Goal: Use online tool/utility: Utilize a website feature to perform a specific function

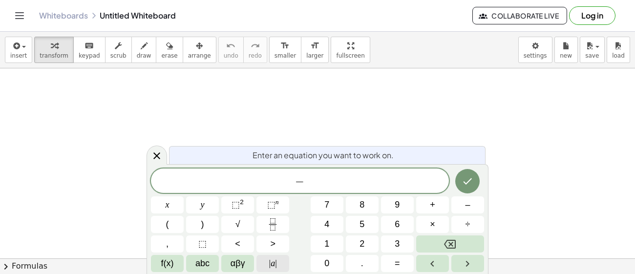
click at [268, 264] on button "| a |" at bounding box center [273, 263] width 33 height 17
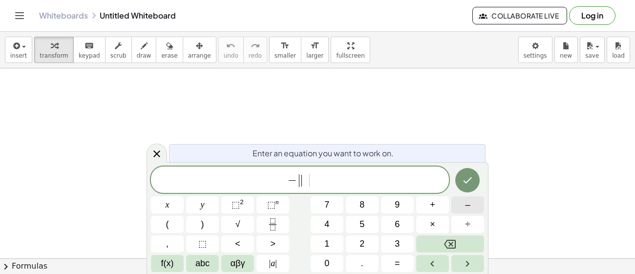
click at [467, 204] on span "–" at bounding box center [467, 204] width 5 height 13
click at [335, 248] on button "1" at bounding box center [327, 244] width 33 height 17
click at [395, 222] on span "6" at bounding box center [397, 224] width 5 height 13
click at [283, 265] on button "| a |" at bounding box center [273, 263] width 33 height 17
click at [433, 203] on span "+" at bounding box center [432, 204] width 5 height 13
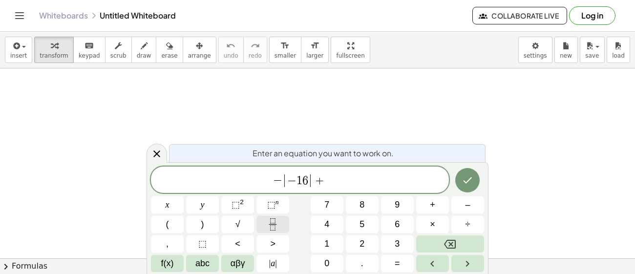
click at [277, 219] on icon "Fraction" at bounding box center [273, 224] width 12 height 12
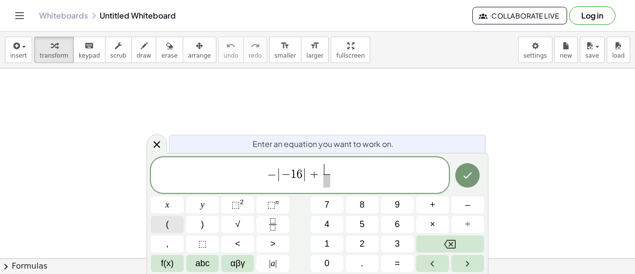
click at [174, 224] on button "(" at bounding box center [167, 224] width 33 height 17
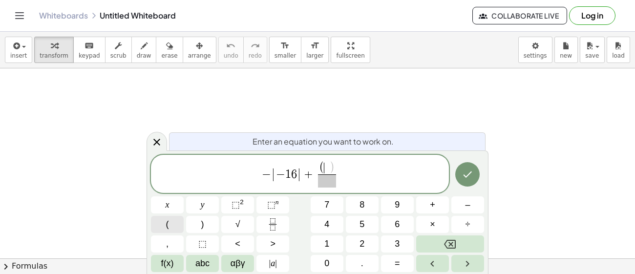
click at [244, 207] on button "⬚ 2" at bounding box center [237, 204] width 33 height 17
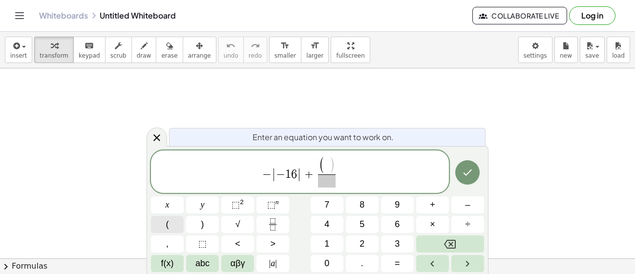
click at [402, 246] on button "3" at bounding box center [397, 244] width 33 height 17
click at [241, 202] on sup "2" at bounding box center [242, 201] width 4 height 7
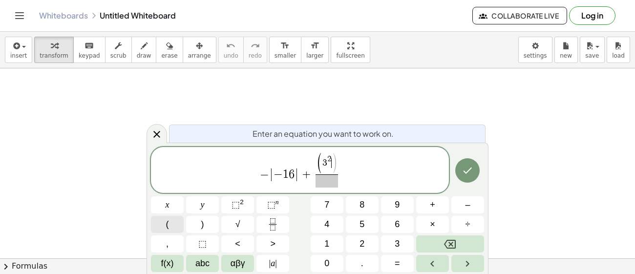
click at [474, 206] on button "–" at bounding box center [468, 204] width 33 height 17
click at [329, 224] on span "4" at bounding box center [327, 224] width 5 height 13
click at [326, 185] on span at bounding box center [327, 180] width 37 height 13
click at [343, 162] on span ")" at bounding box center [341, 164] width 6 height 22
click at [204, 225] on button ")" at bounding box center [202, 224] width 33 height 17
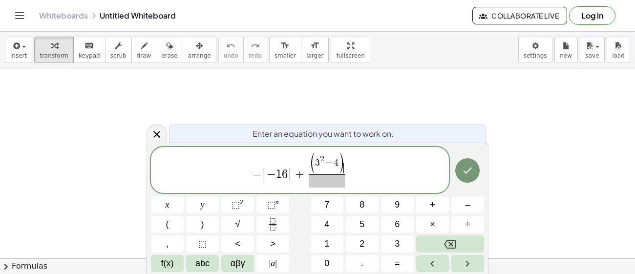
click at [324, 179] on span at bounding box center [327, 180] width 37 height 13
click at [460, 161] on button "Done" at bounding box center [467, 170] width 24 height 24
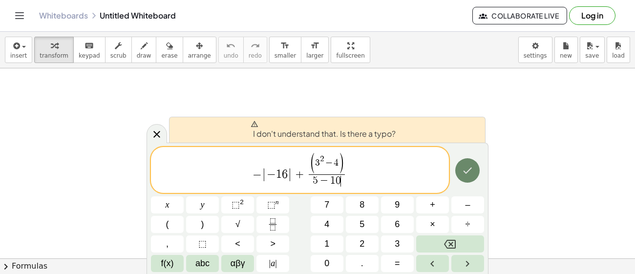
click at [473, 169] on icon "Done" at bounding box center [468, 171] width 12 height 12
click at [383, 133] on span "I don't understand that. Is there a typo?" at bounding box center [323, 130] width 145 height 20
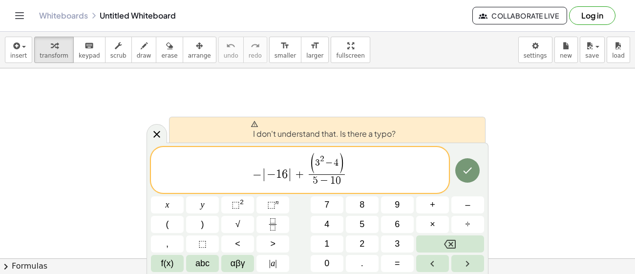
click at [302, 175] on span "+" at bounding box center [300, 175] width 14 height 12
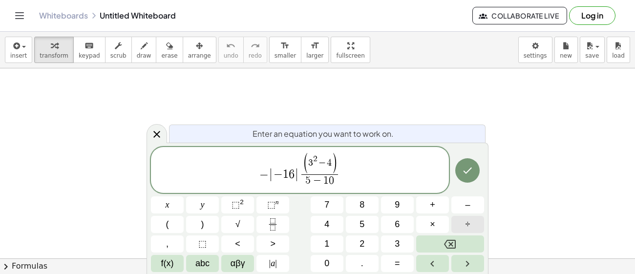
click at [467, 223] on span "÷" at bounding box center [468, 224] width 5 height 13
click at [474, 171] on button "Done" at bounding box center [467, 170] width 24 height 24
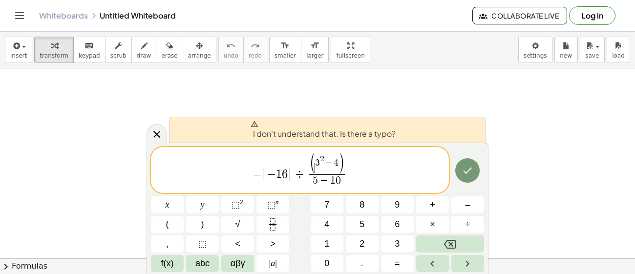
click at [314, 162] on span "(" at bounding box center [312, 164] width 6 height 22
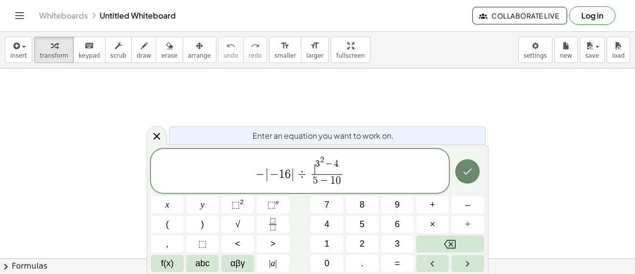
click at [468, 167] on icon "Done" at bounding box center [468, 172] width 12 height 12
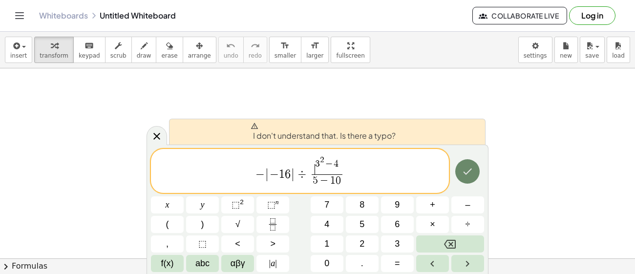
click at [460, 169] on button "Done" at bounding box center [467, 171] width 24 height 24
click at [443, 174] on span "− | − 1 6 | ÷ ​ 3 2 − 4 5 − 1 0 ​" at bounding box center [300, 172] width 298 height 34
click at [448, 172] on span "− | − 1 6 | ÷ 3 2 − 4 5 − 1 0 ​ ​" at bounding box center [300, 172] width 298 height 34
click at [457, 169] on button "Done" at bounding box center [467, 171] width 24 height 24
click at [464, 168] on icon "Done" at bounding box center [468, 172] width 12 height 12
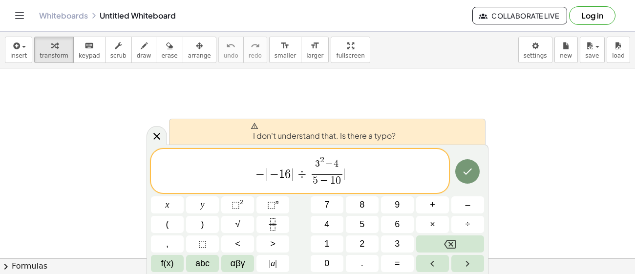
click at [461, 168] on button "Done" at bounding box center [467, 171] width 24 height 24
